Goal: Information Seeking & Learning: Understand process/instructions

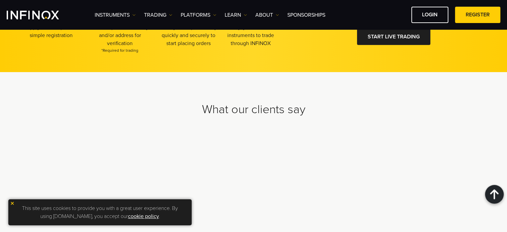
scroll to position [2035, 0]
click at [12, 201] on img at bounding box center [12, 203] width 5 height 5
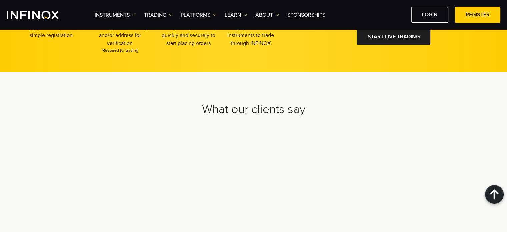
drag, startPoint x: 512, startPoint y: 203, endPoint x: 322, endPoint y: 166, distance: 194.0
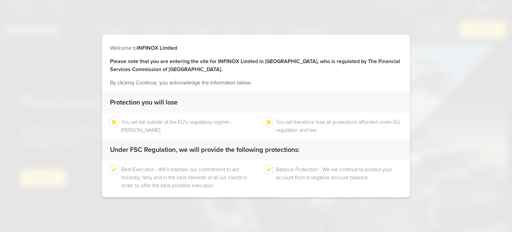
click at [271, 94] on div "Protection you will lose" at bounding box center [256, 102] width 308 height 21
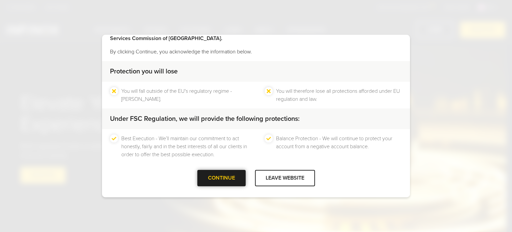
click at [225, 180] on div "CONTINUE" at bounding box center [221, 178] width 48 height 16
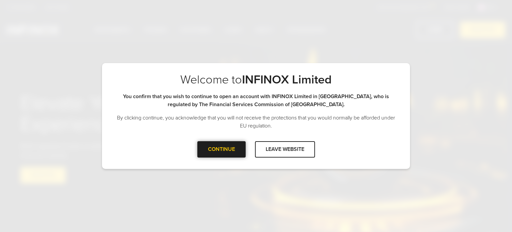
click at [224, 148] on div "CONTINUE" at bounding box center [221, 149] width 48 height 16
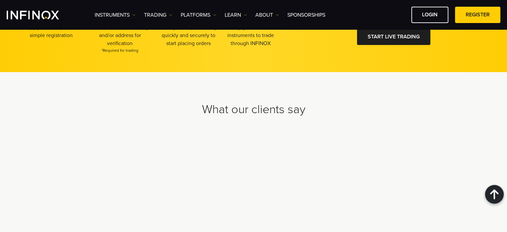
scroll to position [2098, 0]
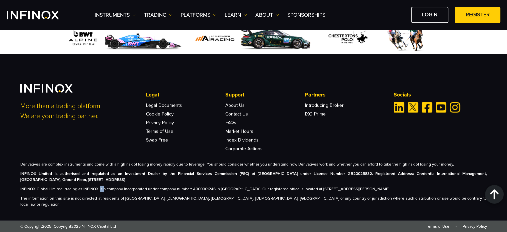
click at [98, 192] on p "INFINOX Global Limited, trading as INFINOX is a company incorporated under comp…" at bounding box center [253, 189] width 467 height 6
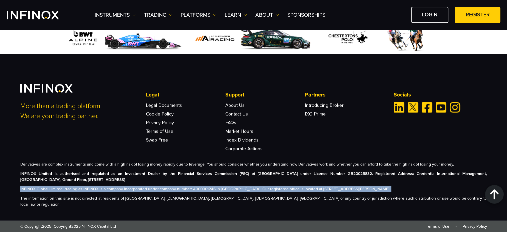
click at [98, 192] on p "INFINOX Global Limited, trading as INFINOX is a company incorporated under comp…" at bounding box center [253, 189] width 467 height 6
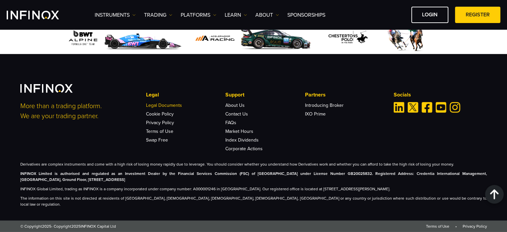
click at [162, 108] on link "Legal Documents" at bounding box center [164, 105] width 36 height 6
click at [478, 15] on span at bounding box center [478, 15] width 0 height 0
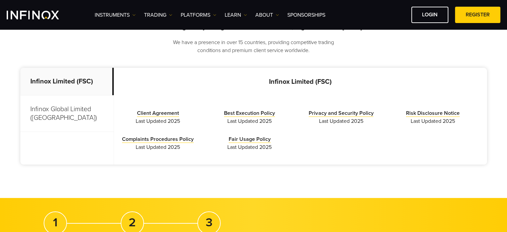
click at [174, 117] on span "Last Updated 2025" at bounding box center [158, 121] width 82 height 8
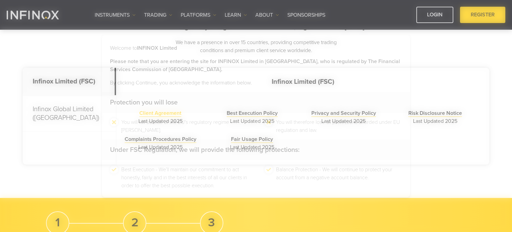
click at [172, 116] on div "You will fall outside of the EU's regulatory regime - [PERSON_NAME]. You will t…" at bounding box center [256, 126] width 308 height 27
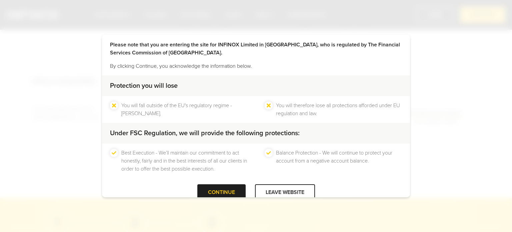
scroll to position [31, 0]
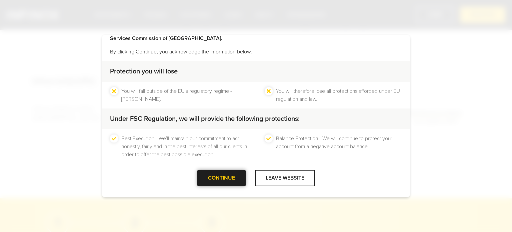
click at [229, 177] on div "CONTINUE" at bounding box center [221, 178] width 48 height 16
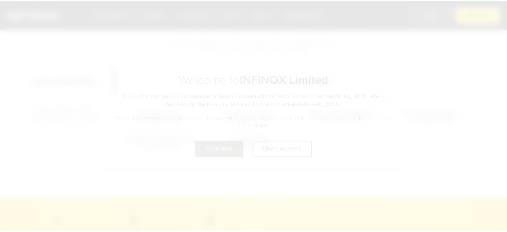
scroll to position [0, 0]
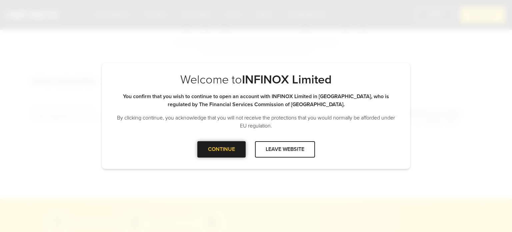
click at [221, 149] on div at bounding box center [221, 149] width 0 height 0
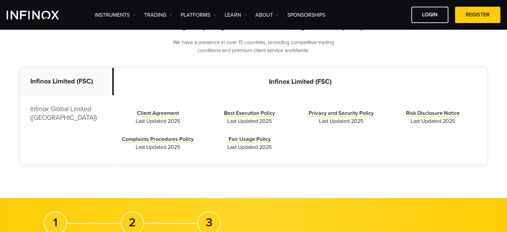
click at [69, 110] on p "Infinox Global Limited ([GEOGRAPHIC_DATA])" at bounding box center [66, 113] width 93 height 36
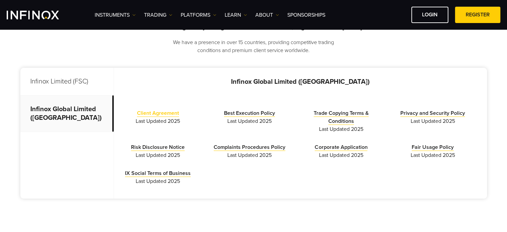
click at [151, 112] on link "Client Agreement" at bounding box center [158, 113] width 42 height 7
